Goal: Navigation & Orientation: Find specific page/section

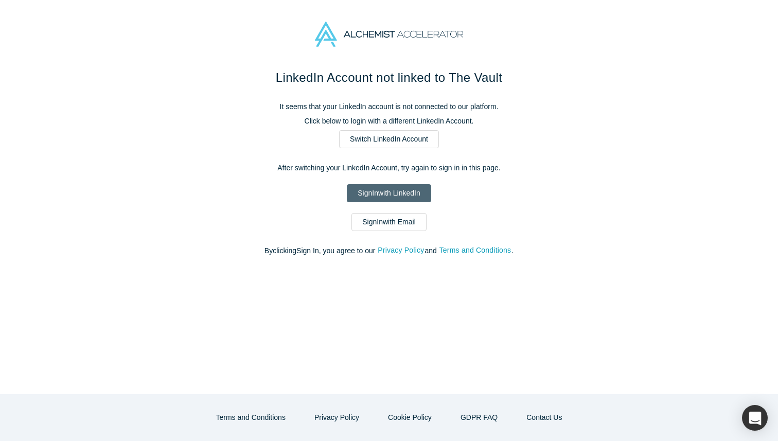
click at [398, 184] on link "Sign In with LinkedIn" at bounding box center [389, 193] width 84 height 18
